Goal: Find specific page/section: Find specific page/section

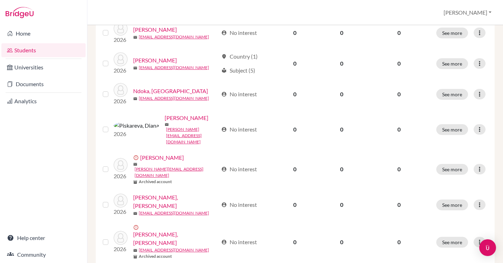
scroll to position [355, 0]
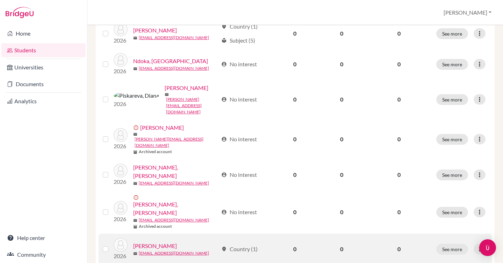
click at [157, 242] on link "[PERSON_NAME]" at bounding box center [155, 246] width 44 height 8
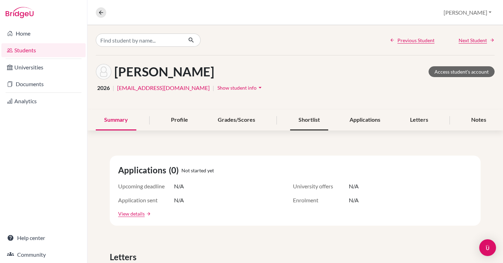
click at [317, 120] on div "Shortlist" at bounding box center [309, 120] width 38 height 21
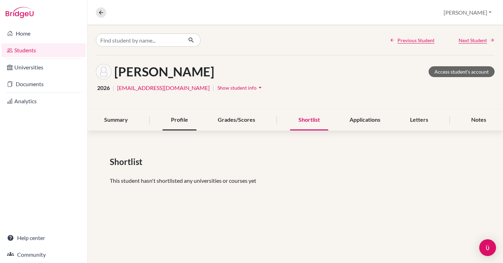
click at [191, 120] on div "Profile" at bounding box center [179, 120] width 34 height 21
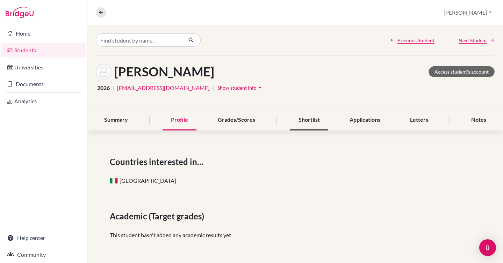
click at [305, 122] on div "Shortlist" at bounding box center [309, 120] width 38 height 21
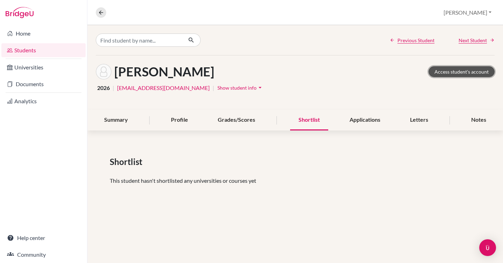
click at [455, 72] on link "Access student's account" at bounding box center [461, 71] width 66 height 11
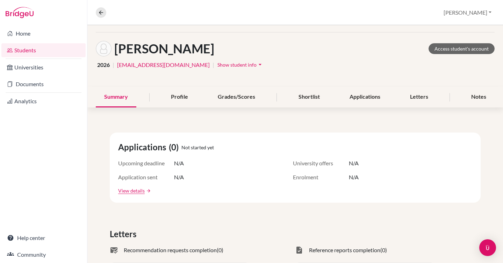
scroll to position [24, 0]
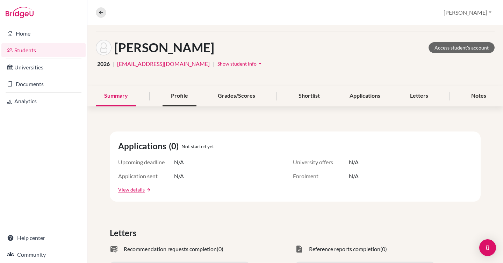
click at [178, 96] on div "Profile" at bounding box center [179, 96] width 34 height 21
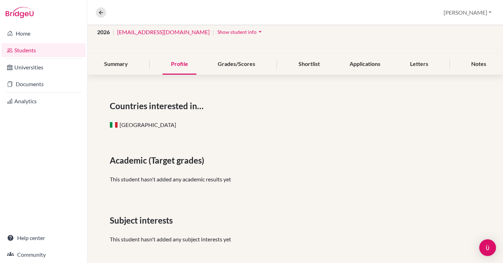
scroll to position [55, 0]
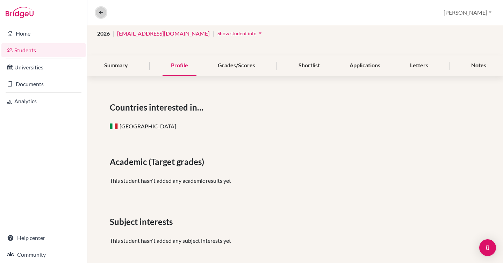
click at [100, 12] on icon at bounding box center [101, 12] width 6 height 6
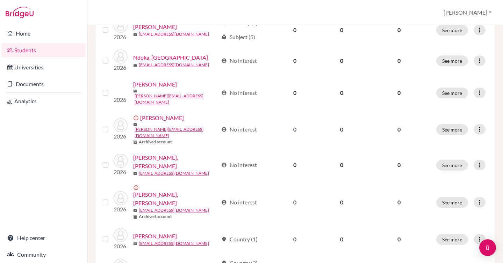
scroll to position [355, 0]
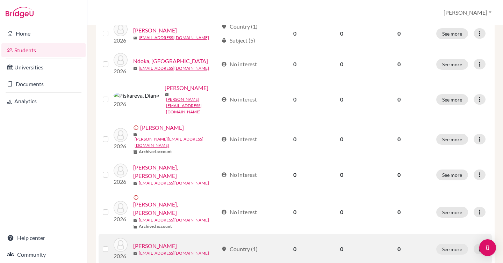
click at [157, 242] on link "[PERSON_NAME]" at bounding box center [155, 246] width 44 height 8
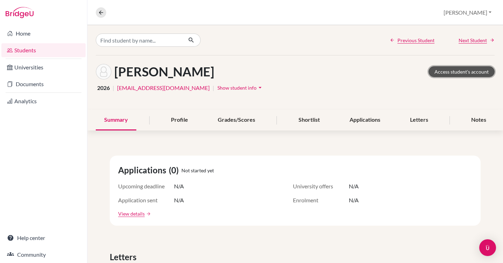
click at [456, 71] on link "Access student's account" at bounding box center [461, 71] width 66 height 11
